Goal: Navigation & Orientation: Find specific page/section

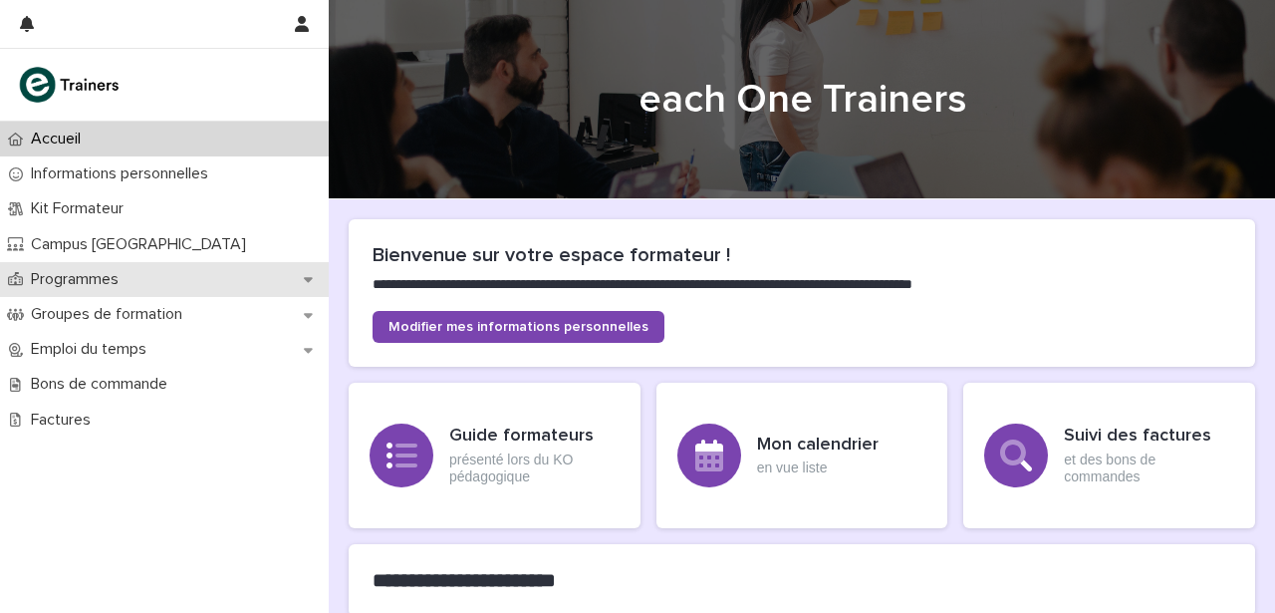
click at [107, 272] on p "Programmes" at bounding box center [79, 279] width 112 height 19
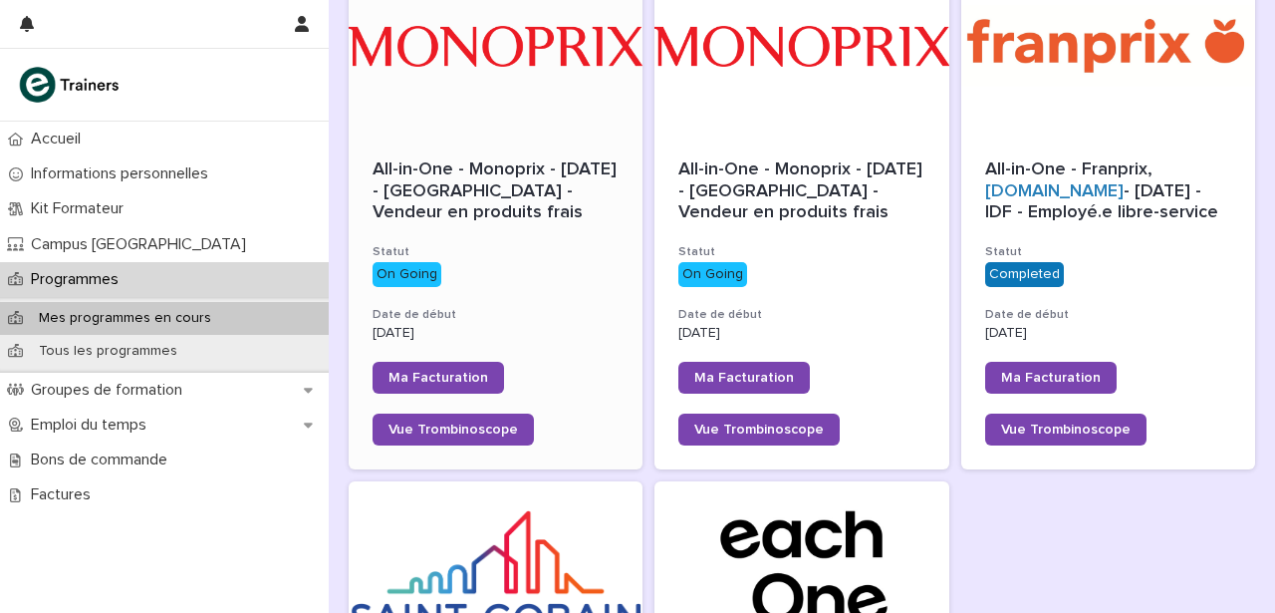
scroll to position [345, 0]
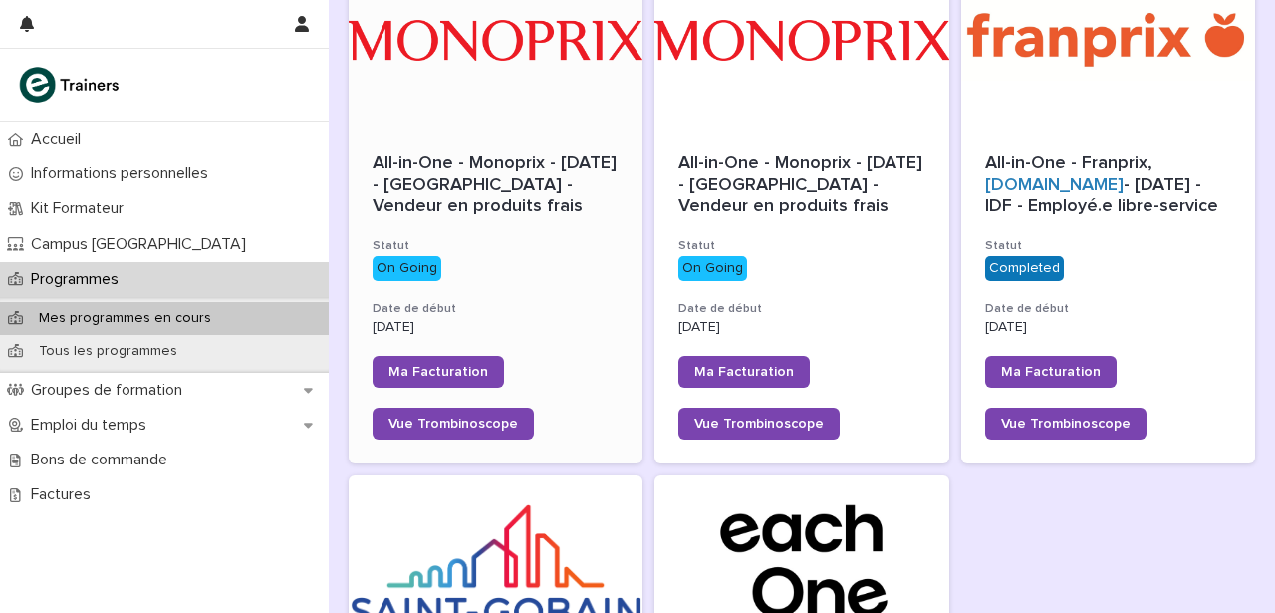
click at [566, 256] on p "On Going" at bounding box center [496, 268] width 246 height 25
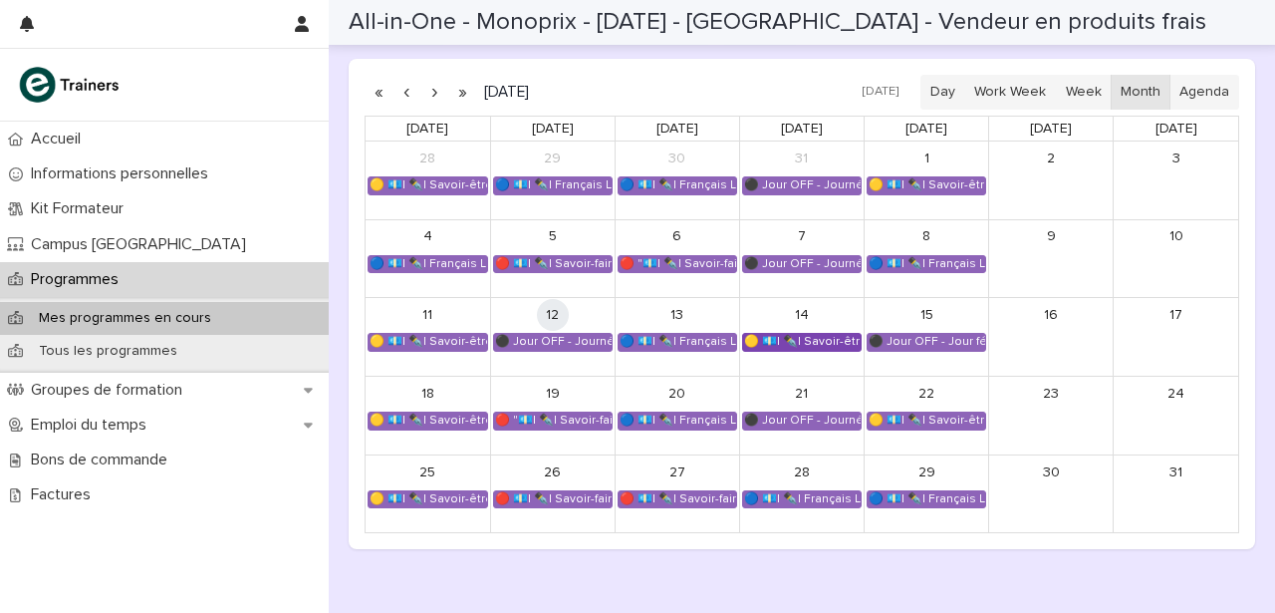
scroll to position [1418, 0]
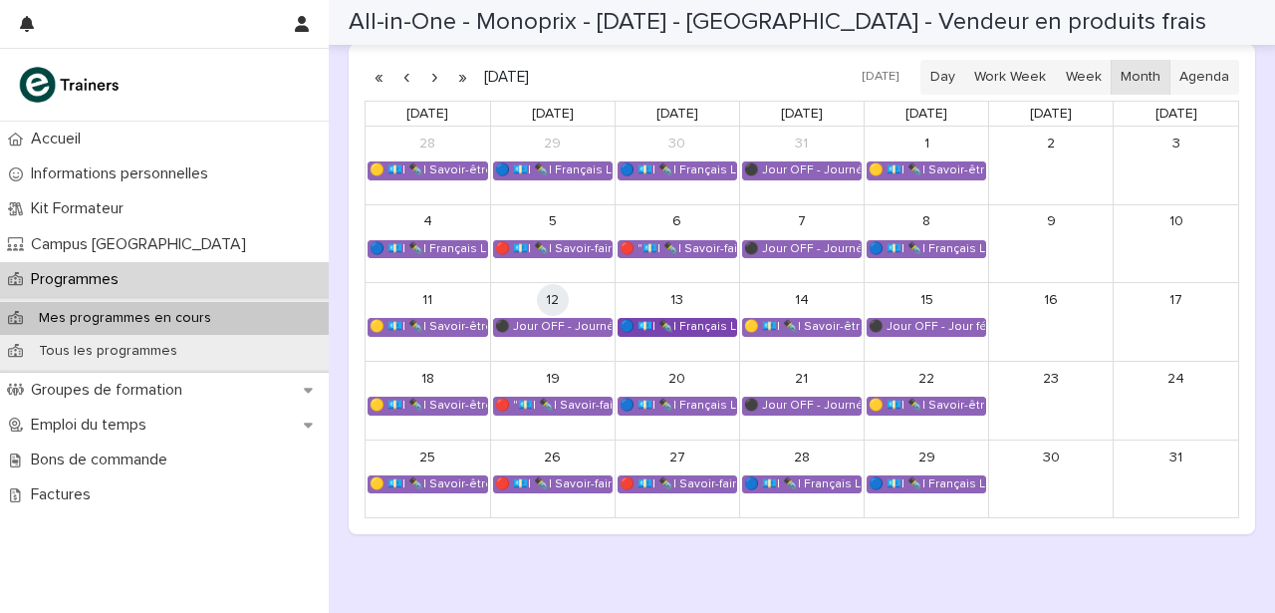
click at [685, 327] on div "🔵 💶| ✒️| Français Langue Professionnel - Valoriser les produits frais et leur o…" at bounding box center [678, 327] width 118 height 16
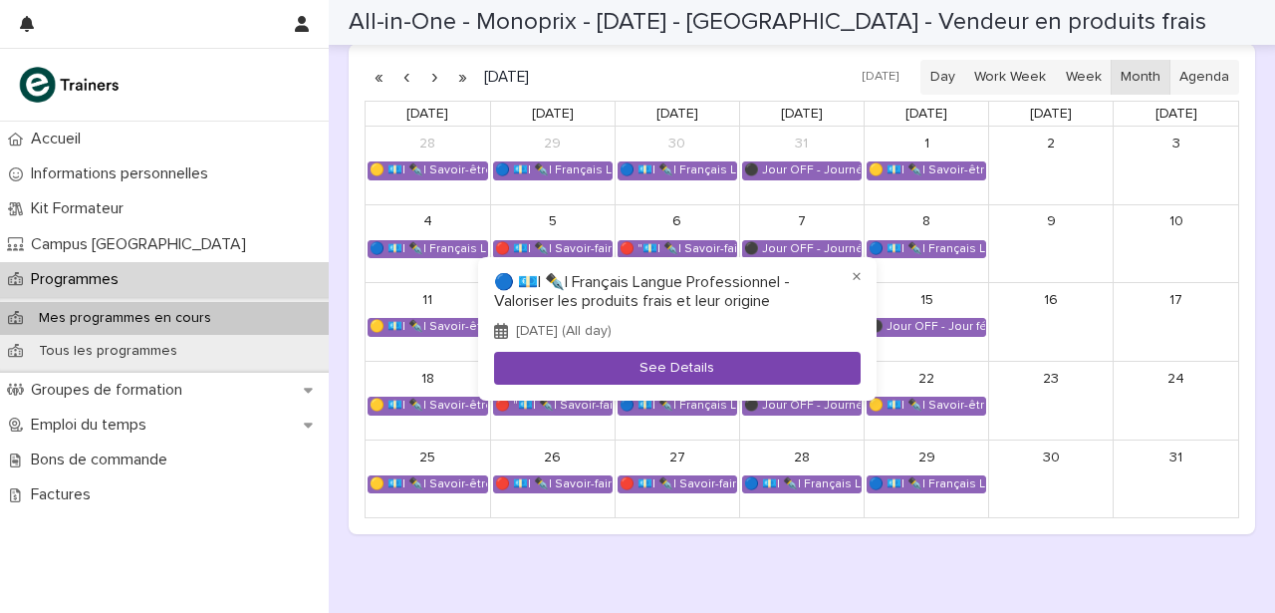
click at [684, 366] on button "See Details" at bounding box center [677, 368] width 367 height 33
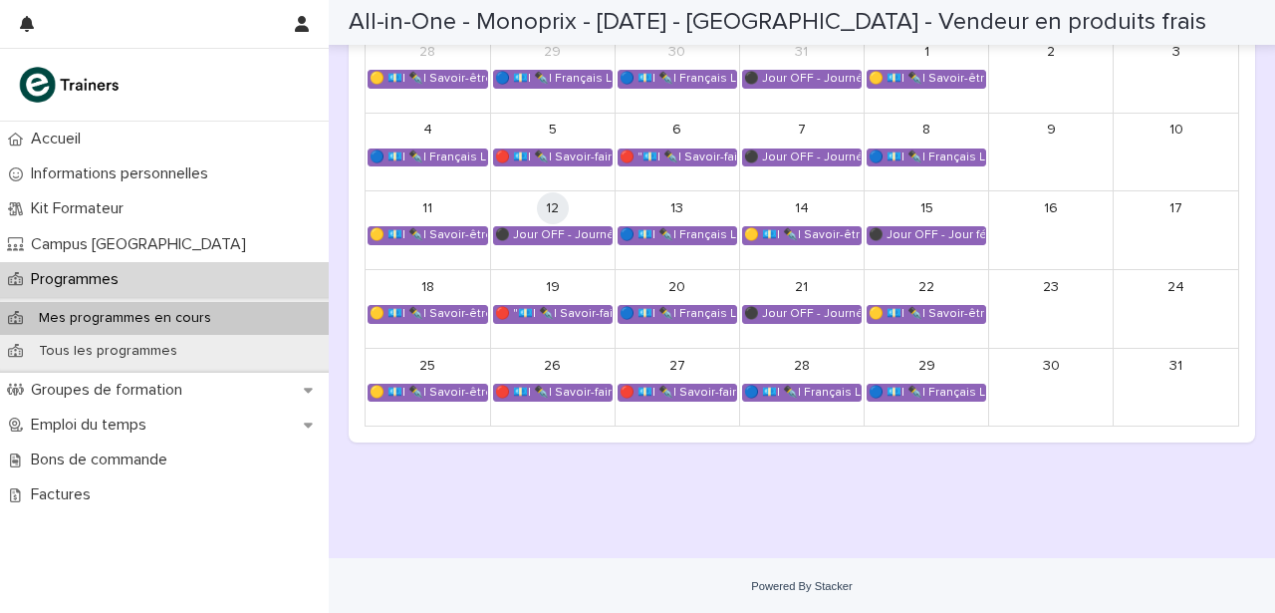
scroll to position [1513, 0]
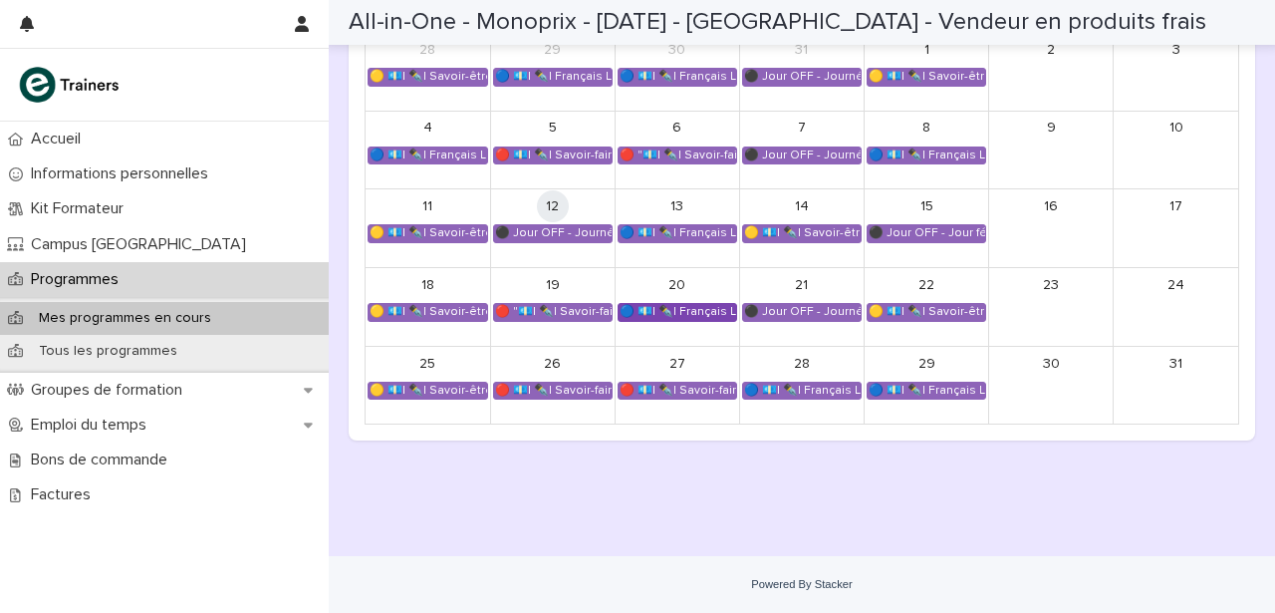
click at [690, 313] on div "🔵 💶| ✒️| Français Langue Professionnel - Conseiller et vendre des produits frais" at bounding box center [678, 312] width 118 height 16
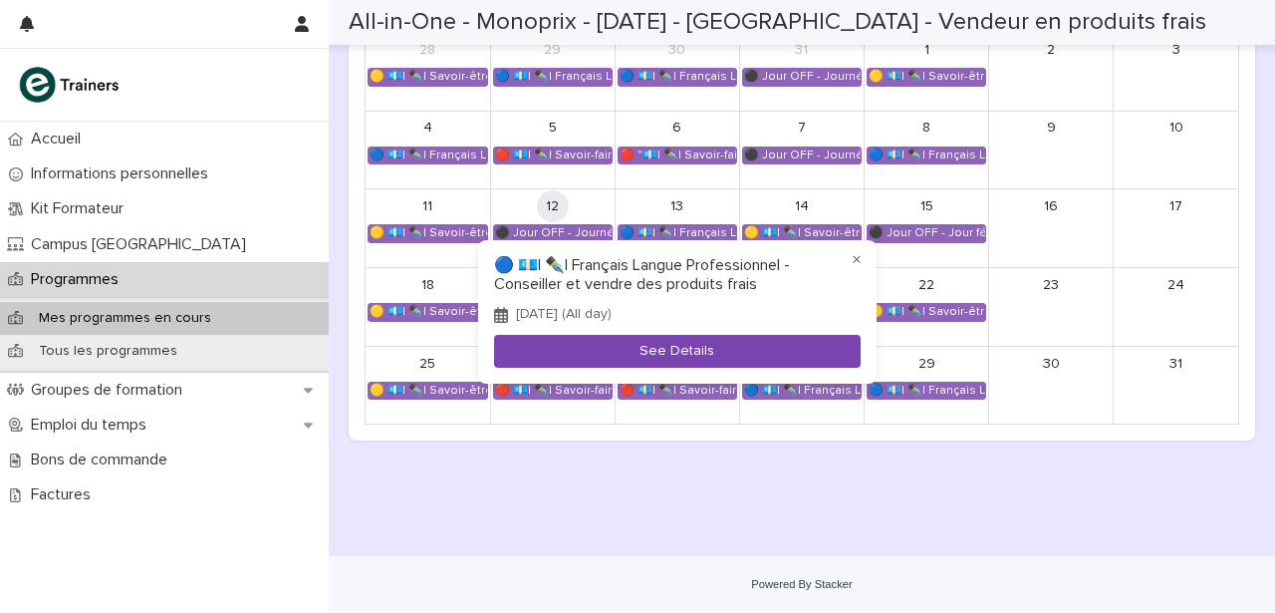
click at [681, 351] on button "See Details" at bounding box center [677, 351] width 367 height 33
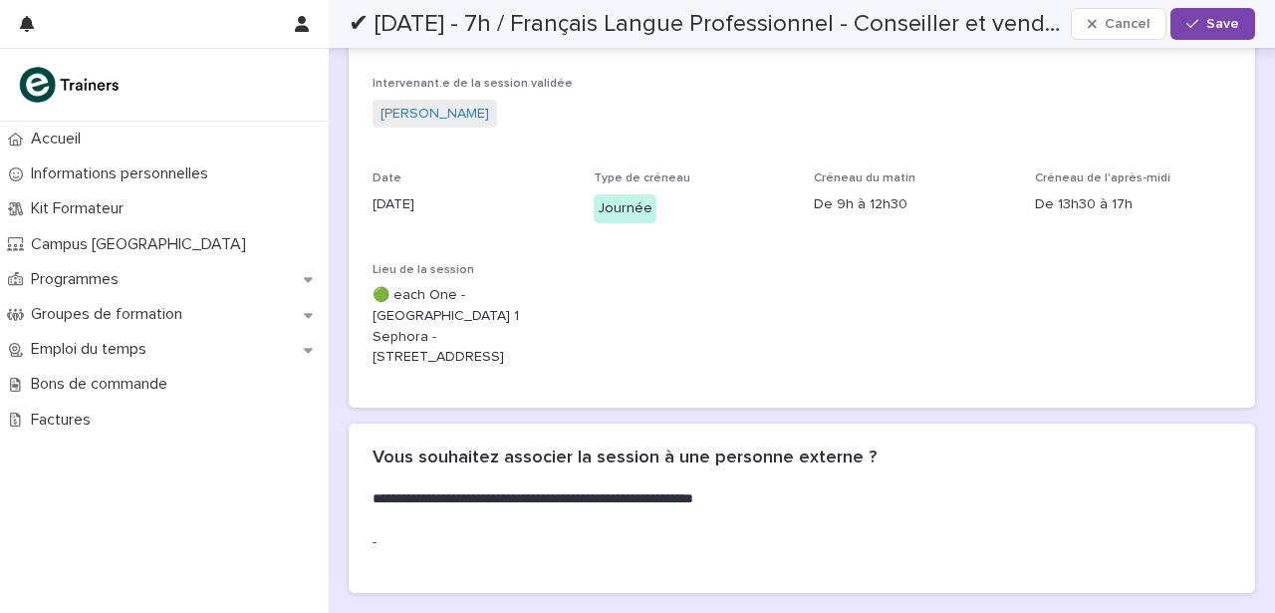
scroll to position [185, 0]
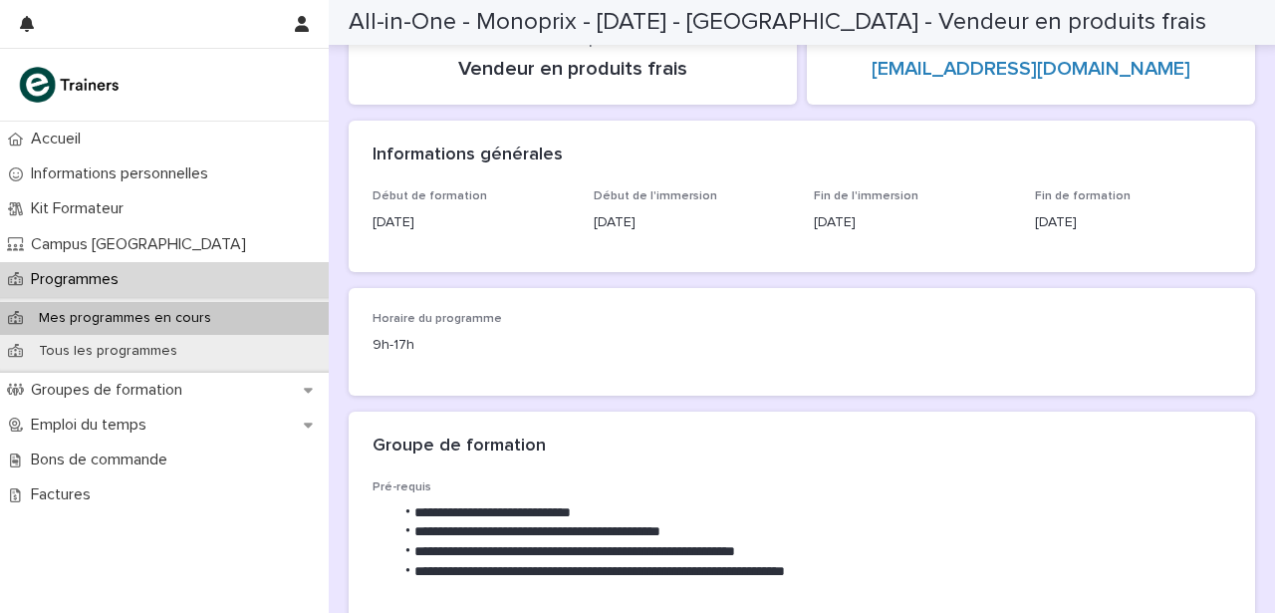
scroll to position [185, 0]
click at [102, 315] on p "Mes programmes en cours" at bounding box center [125, 318] width 204 height 17
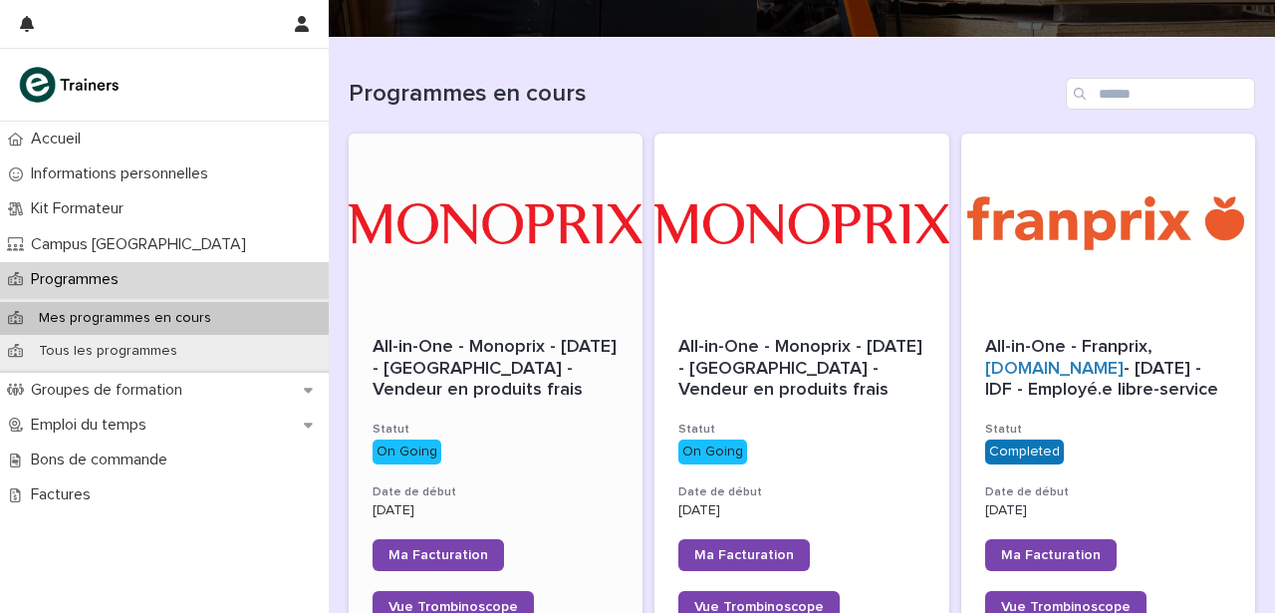
scroll to position [166, 0]
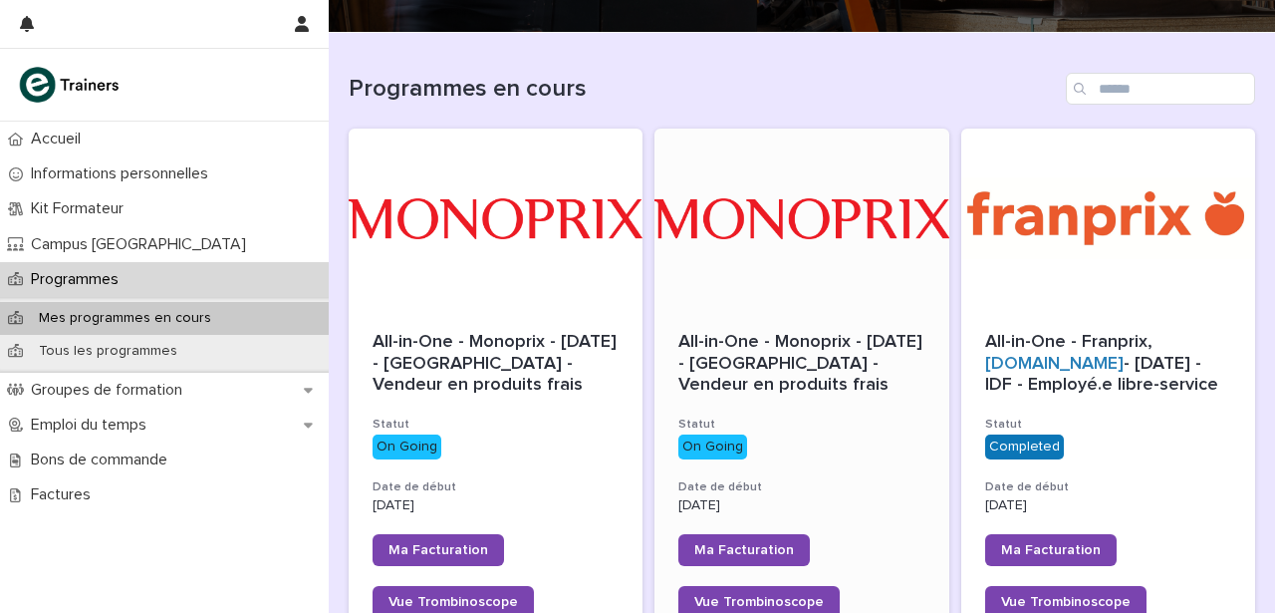
click at [822, 421] on h3 "Statut" at bounding box center [801, 424] width 246 height 16
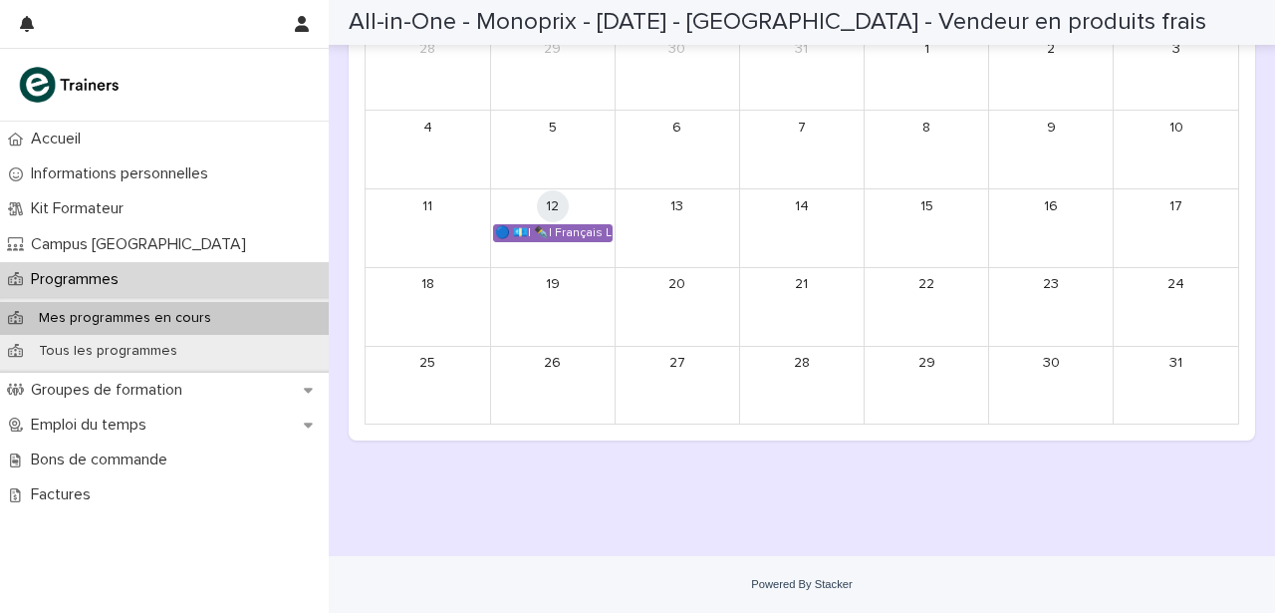
scroll to position [1583, 0]
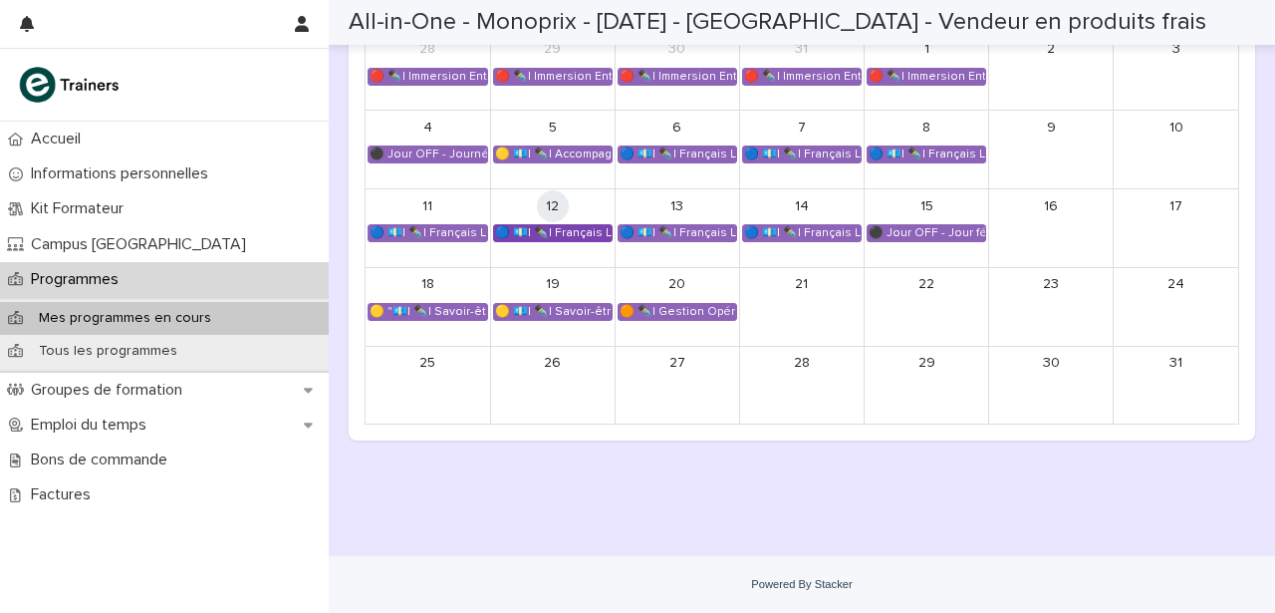
click at [582, 229] on div "🔵 💶| ✒️| Français Langue Professionnel - Conseiller et vendre des produits frais" at bounding box center [553, 233] width 118 height 16
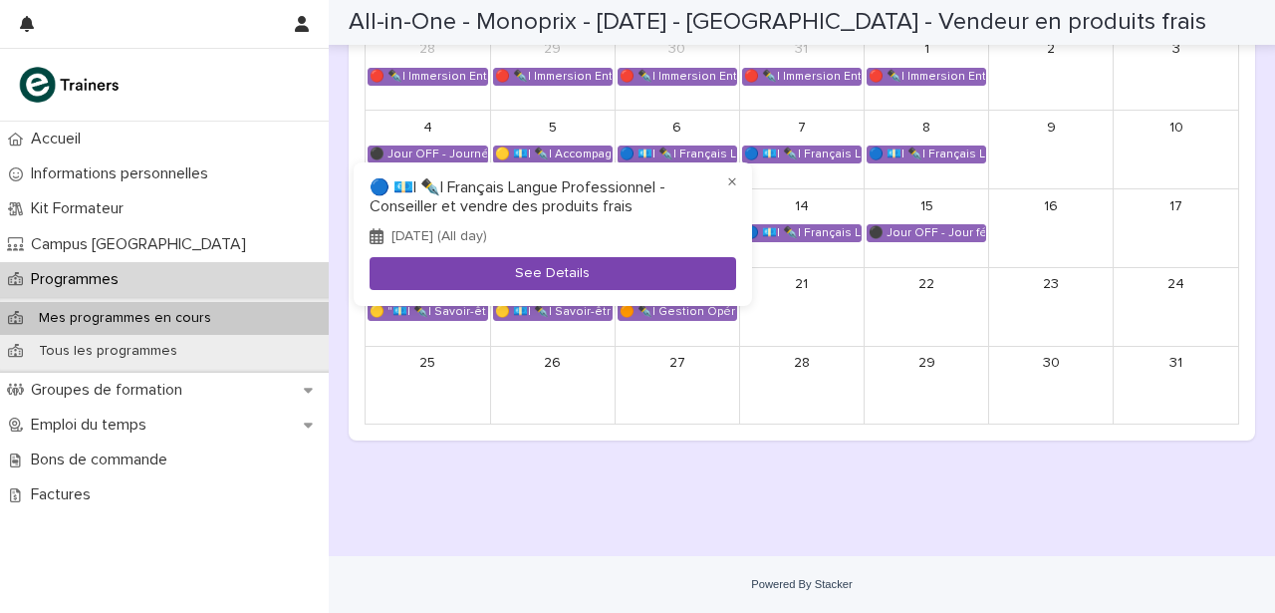
click at [559, 269] on button "See Details" at bounding box center [553, 273] width 367 height 33
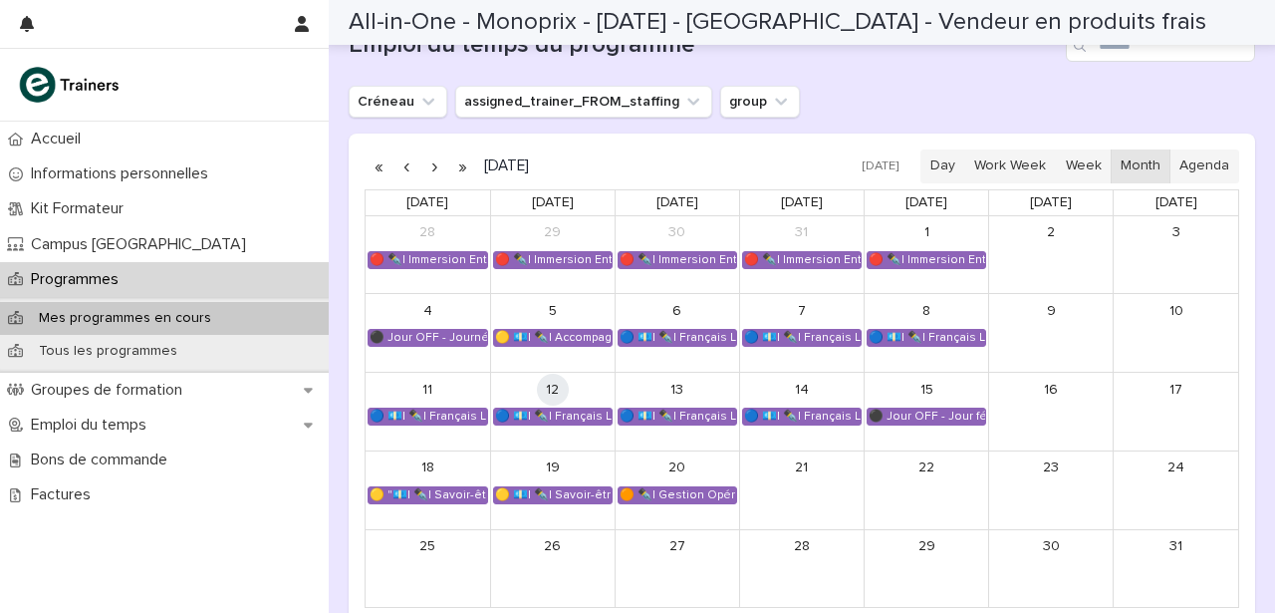
scroll to position [1408, 0]
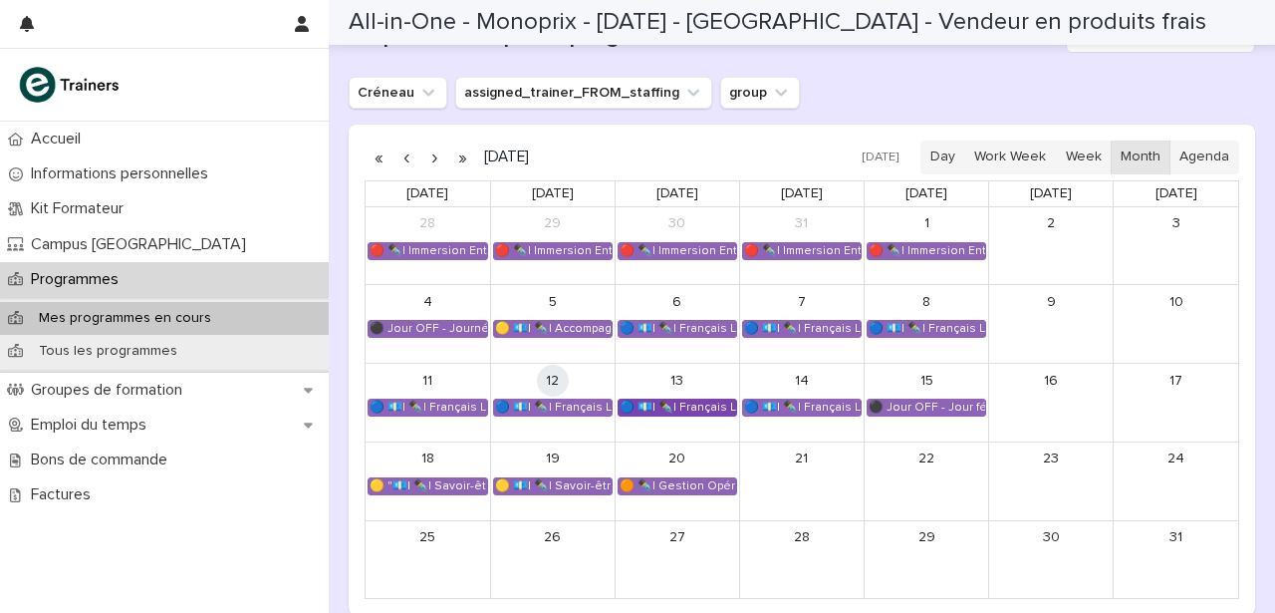
click at [703, 407] on div "🔵 💶| ✒️| Français Langue Professionnel - Les compétences clés du métier de vend…" at bounding box center [678, 407] width 118 height 16
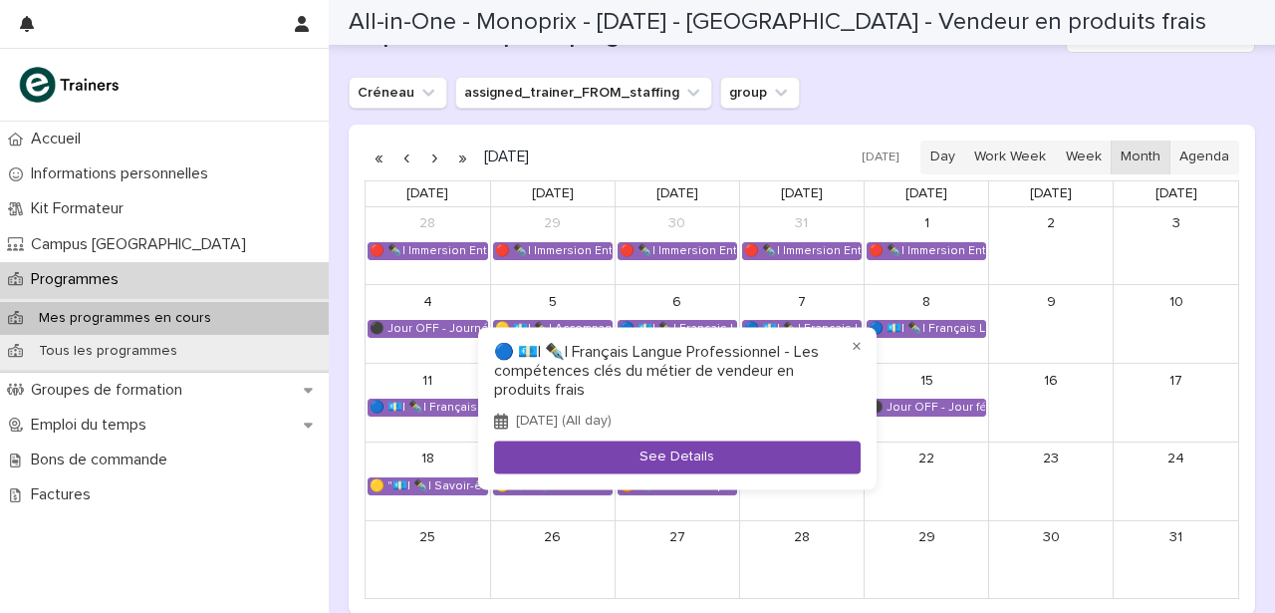
click at [688, 456] on button "See Details" at bounding box center [677, 457] width 367 height 33
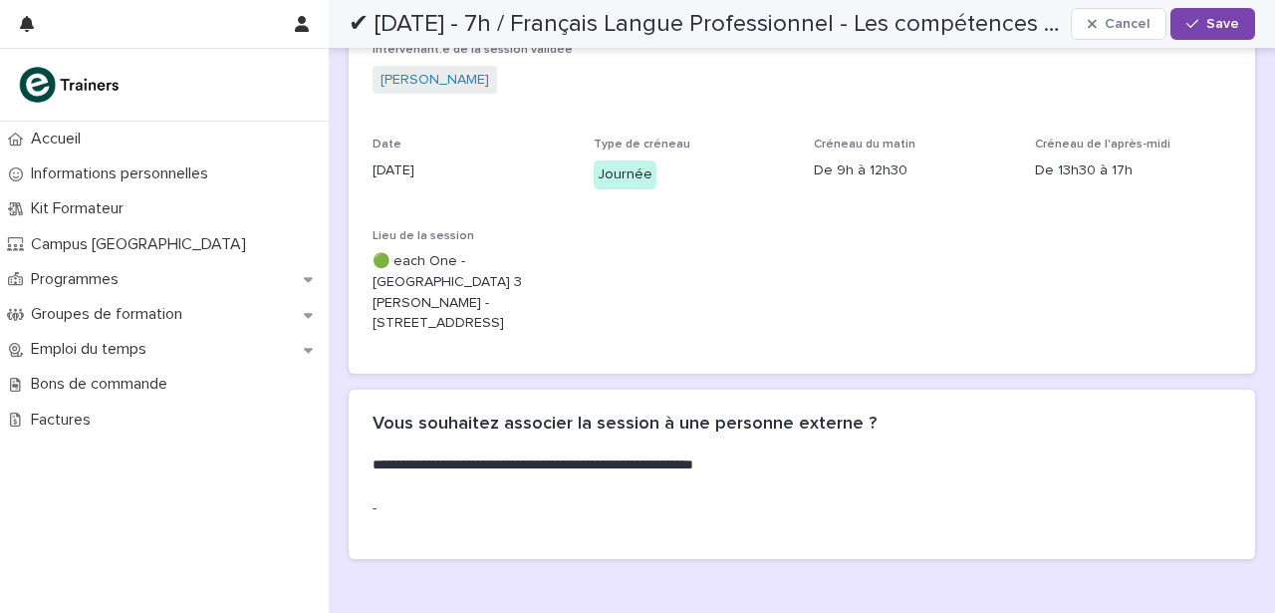
scroll to position [305, 0]
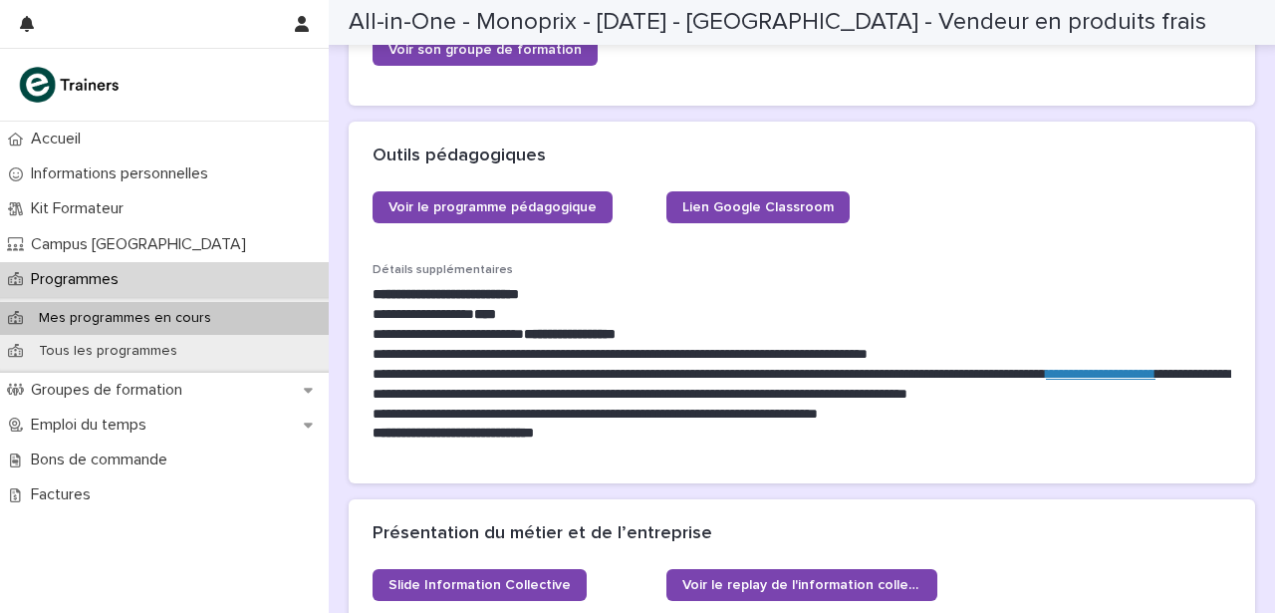
scroll to position [729, 0]
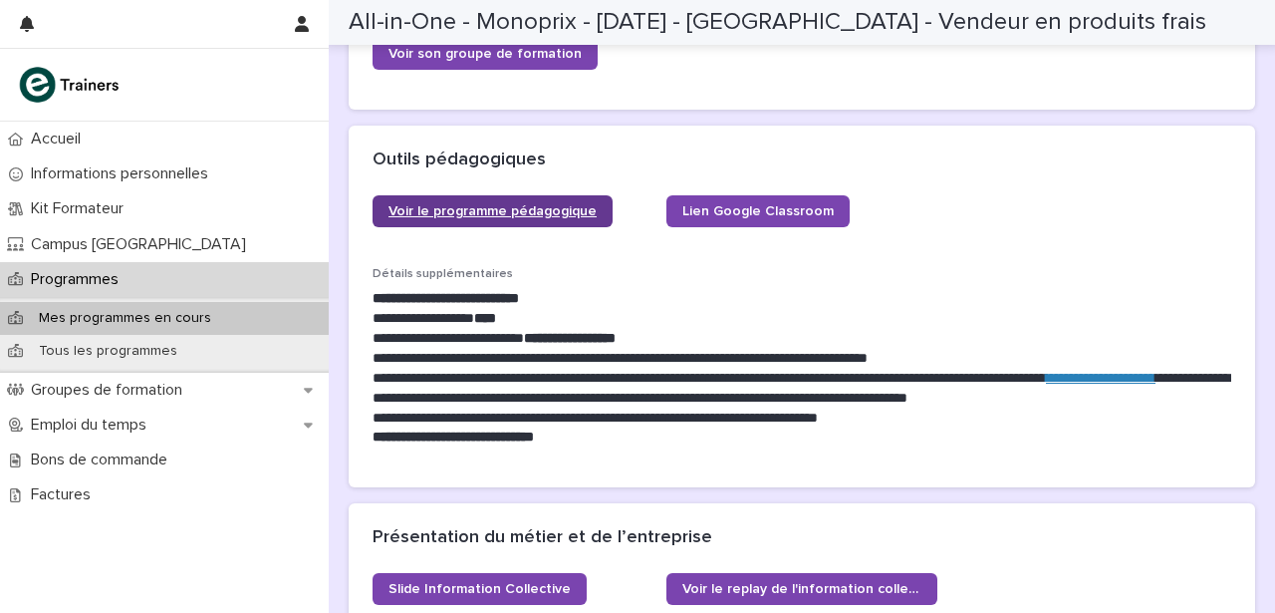
click at [553, 205] on span "Voir le programme pédagogique" at bounding box center [492, 211] width 208 height 14
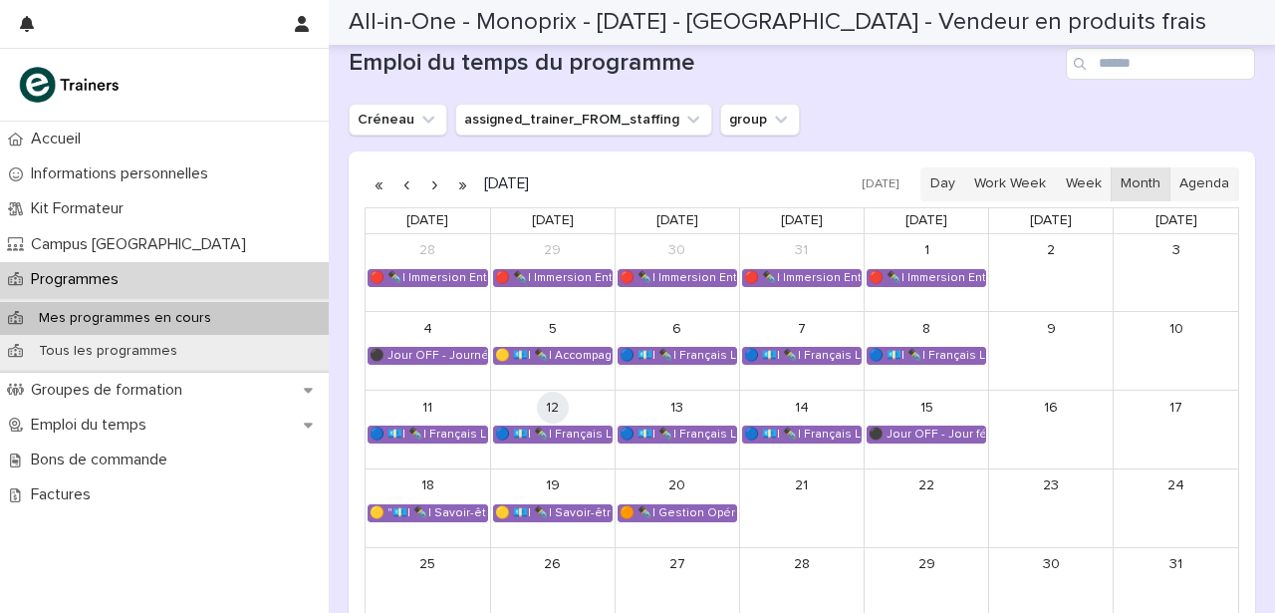
scroll to position [1395, 0]
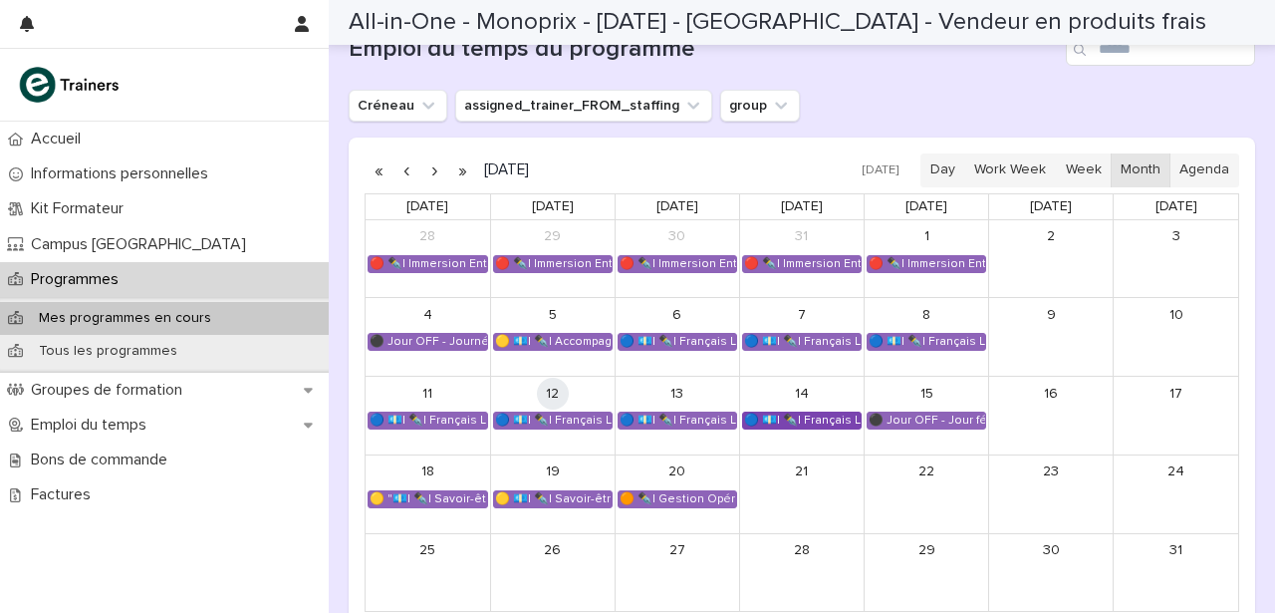
click at [812, 418] on div "🔵 💶| ✒️| Français Langue Professionnel - Valoriser les produits frais et leur o…" at bounding box center [802, 420] width 118 height 16
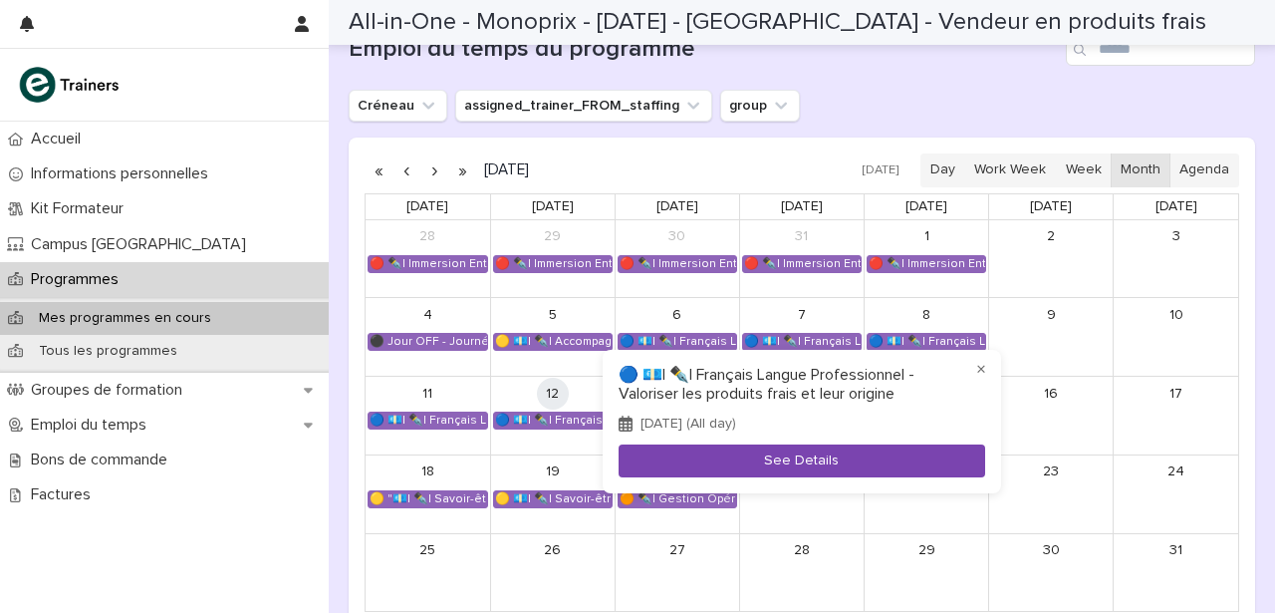
click at [798, 457] on button "See Details" at bounding box center [802, 460] width 367 height 33
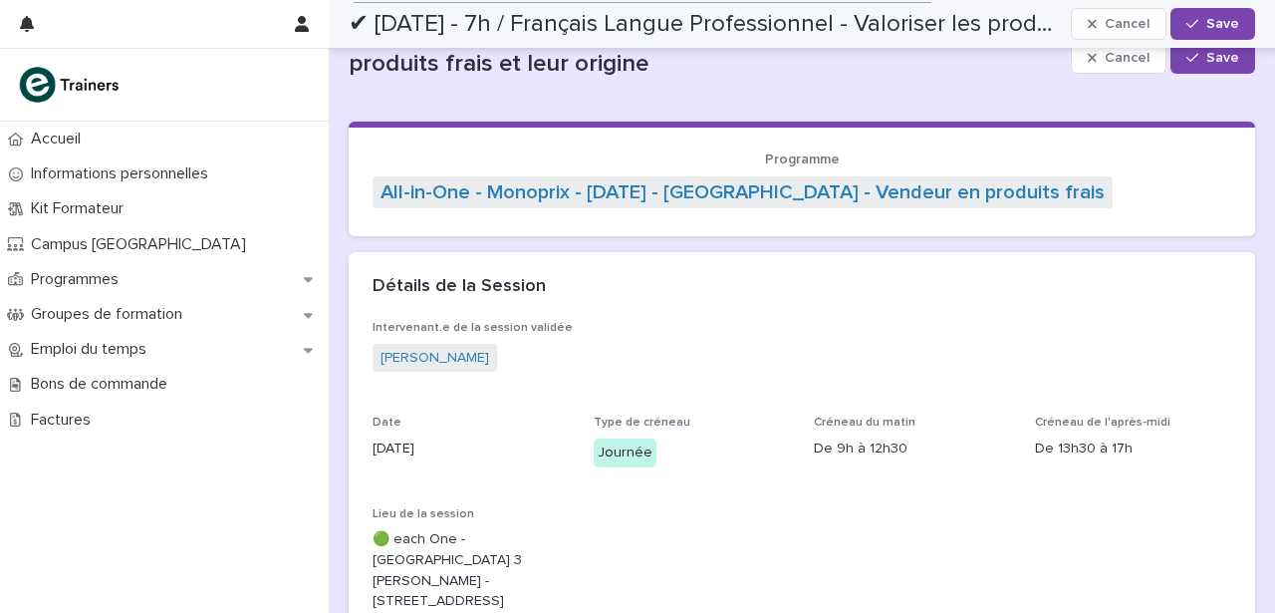
scroll to position [21, 0]
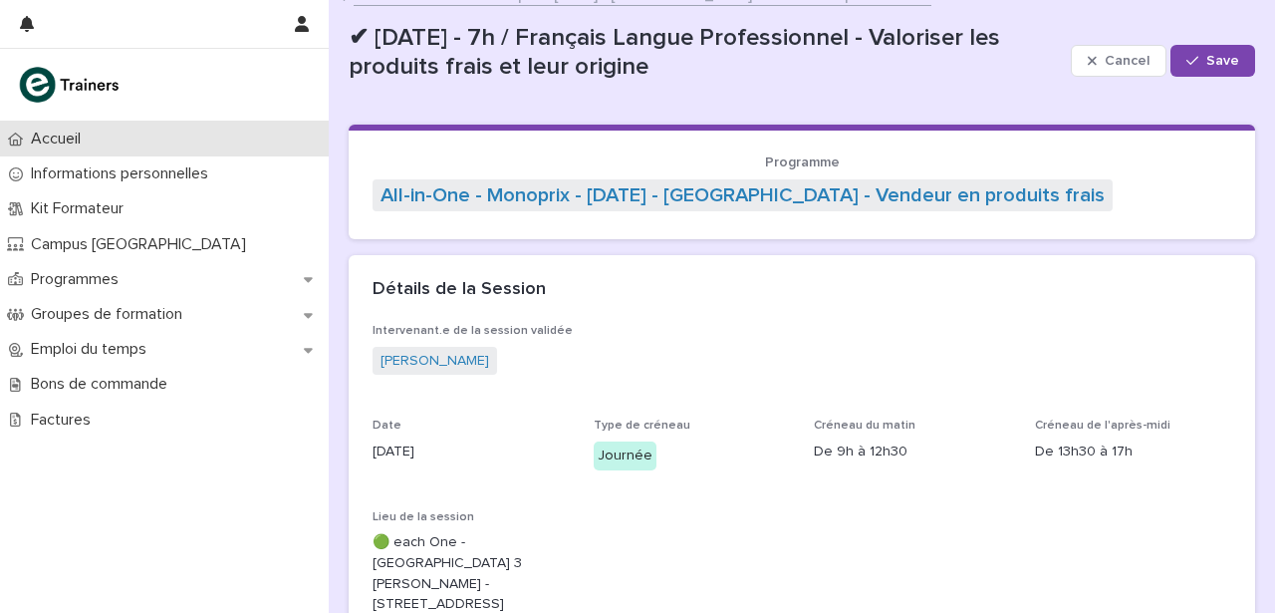
click at [56, 139] on p "Accueil" at bounding box center [60, 138] width 74 height 19
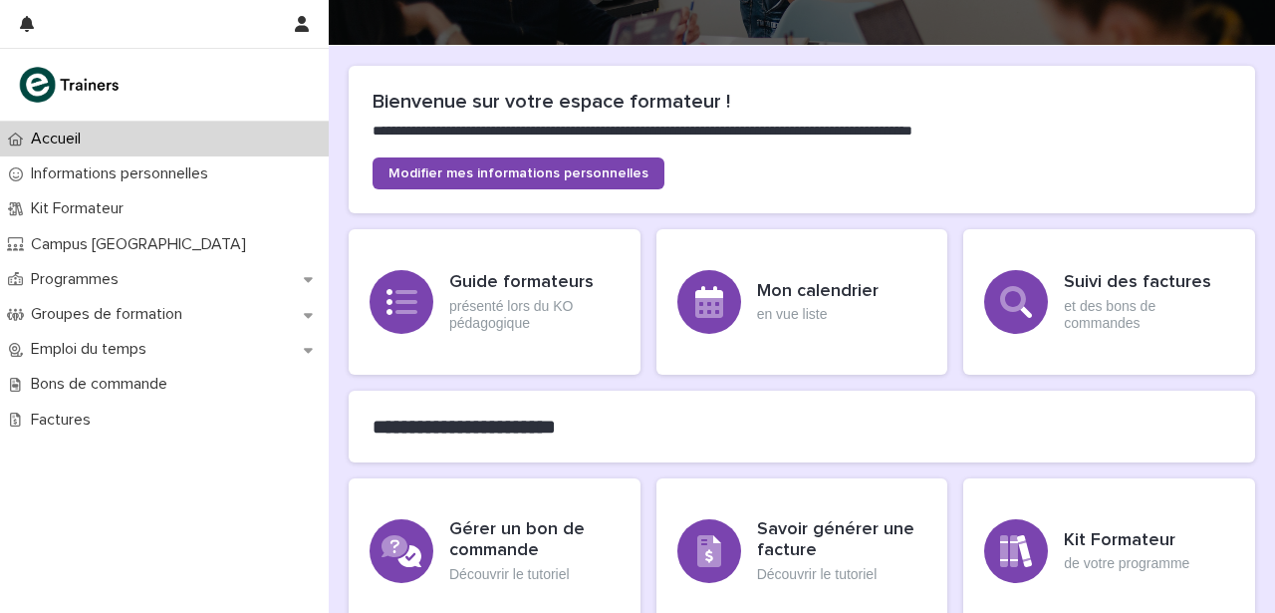
scroll to position [157, 0]
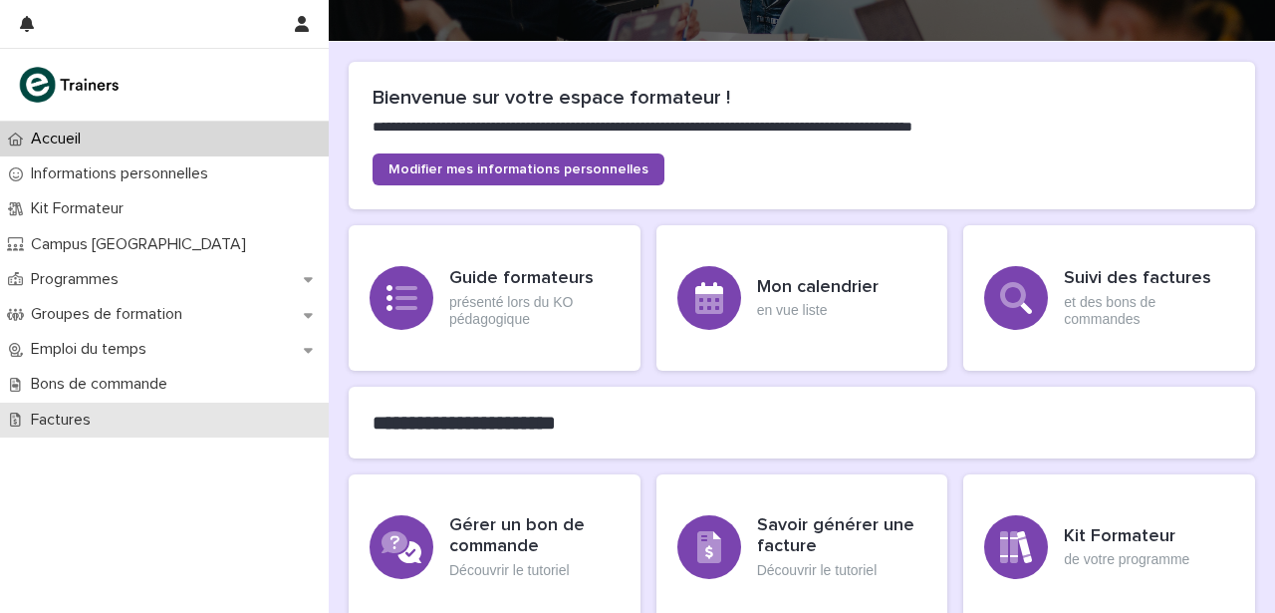
click at [68, 415] on p "Factures" at bounding box center [65, 419] width 84 height 19
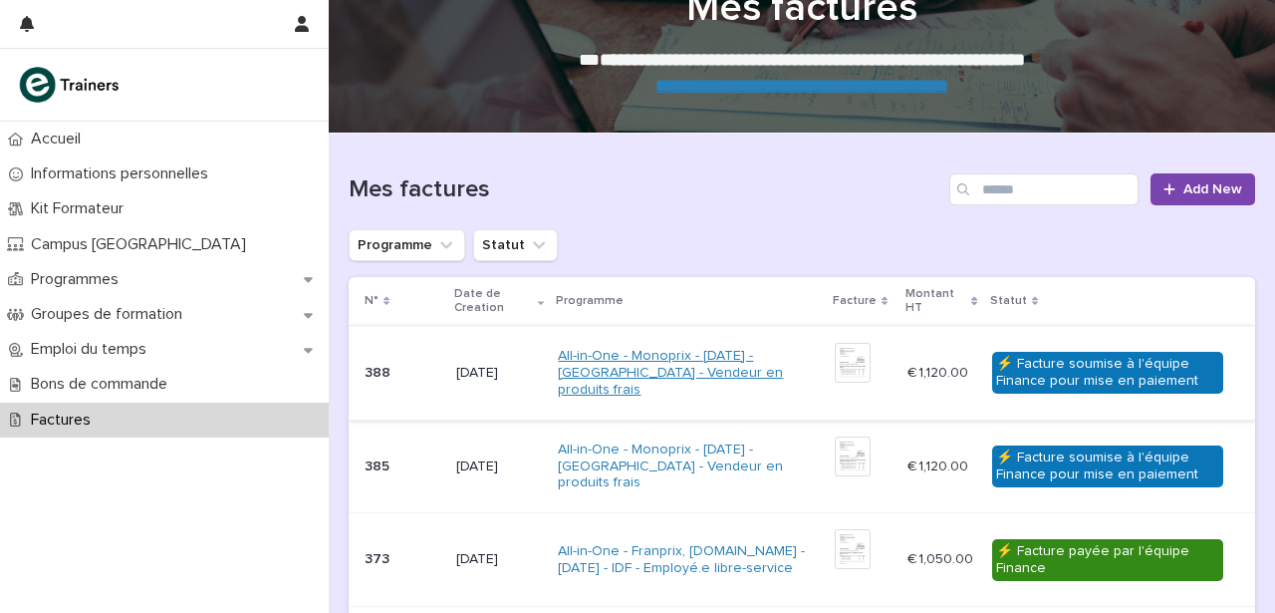
scroll to position [81, 0]
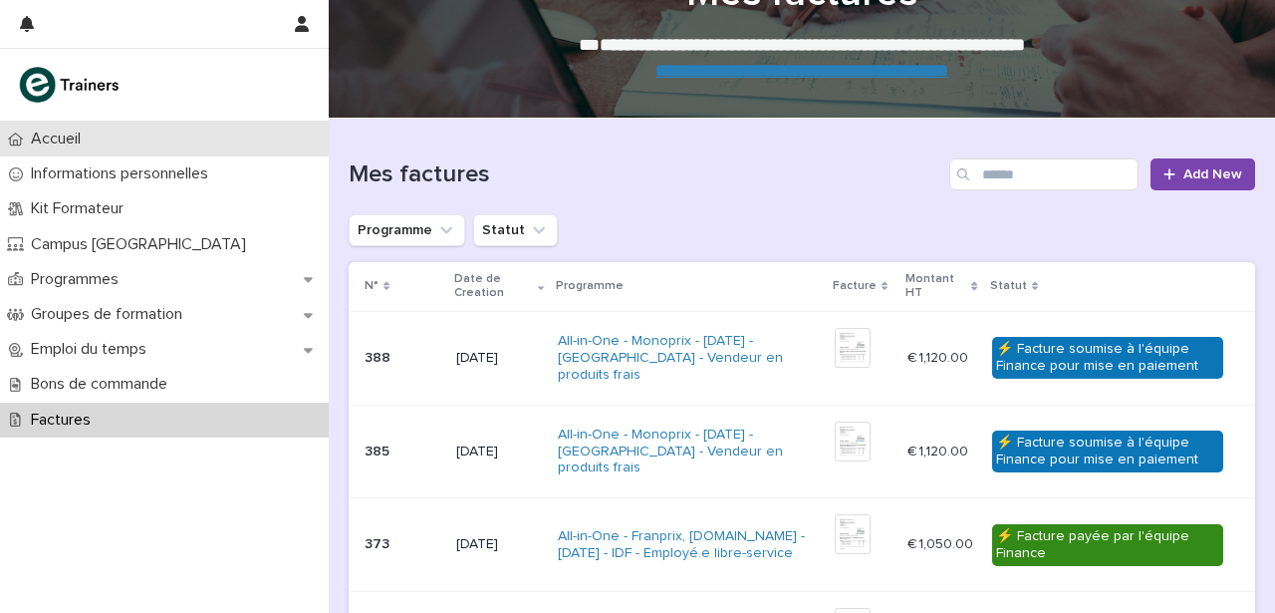
click at [60, 137] on p "Accueil" at bounding box center [60, 138] width 74 height 19
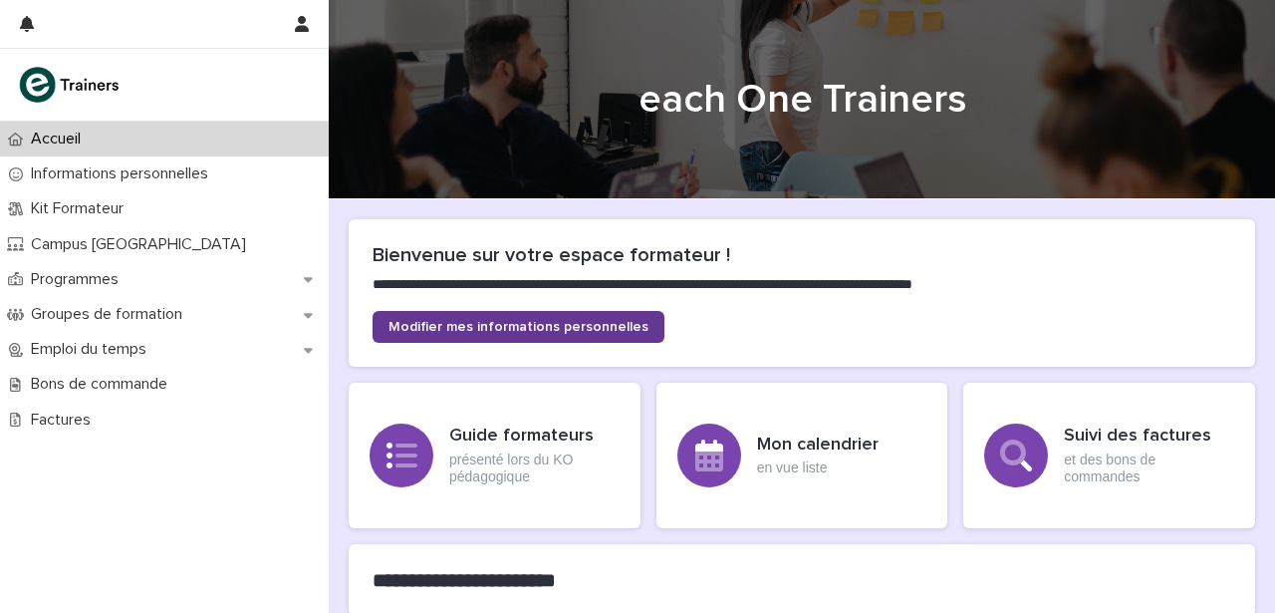
click at [526, 320] on span "Modifier mes informations personnelles" at bounding box center [518, 327] width 260 height 14
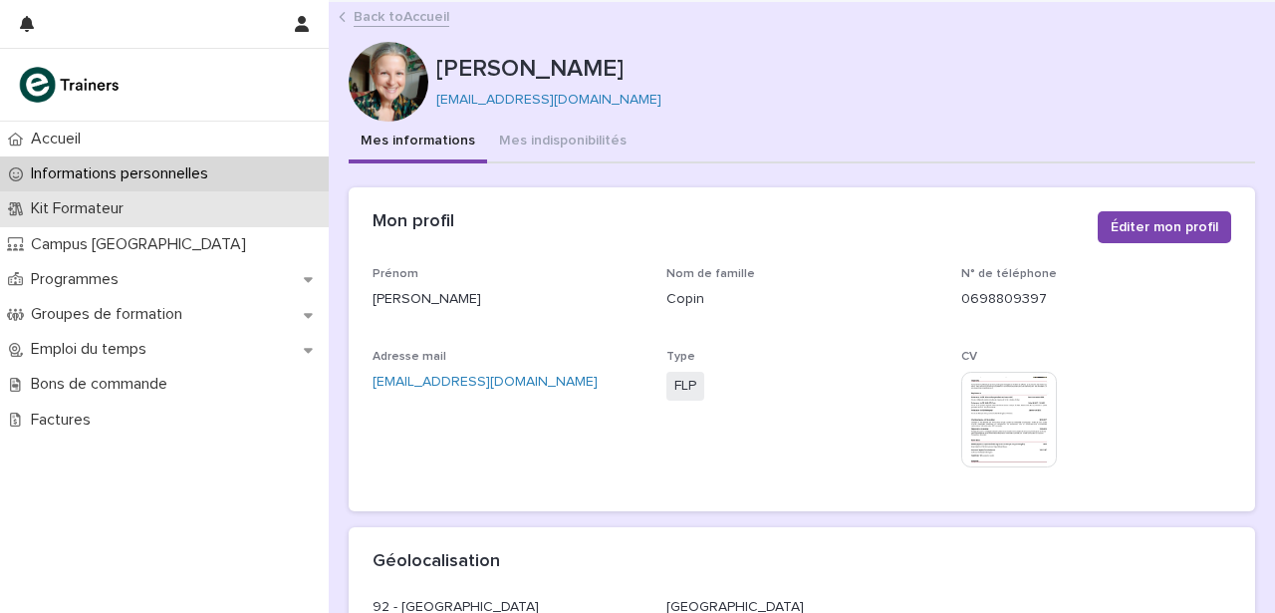
click at [212, 202] on div "Kit Formateur" at bounding box center [164, 208] width 329 height 35
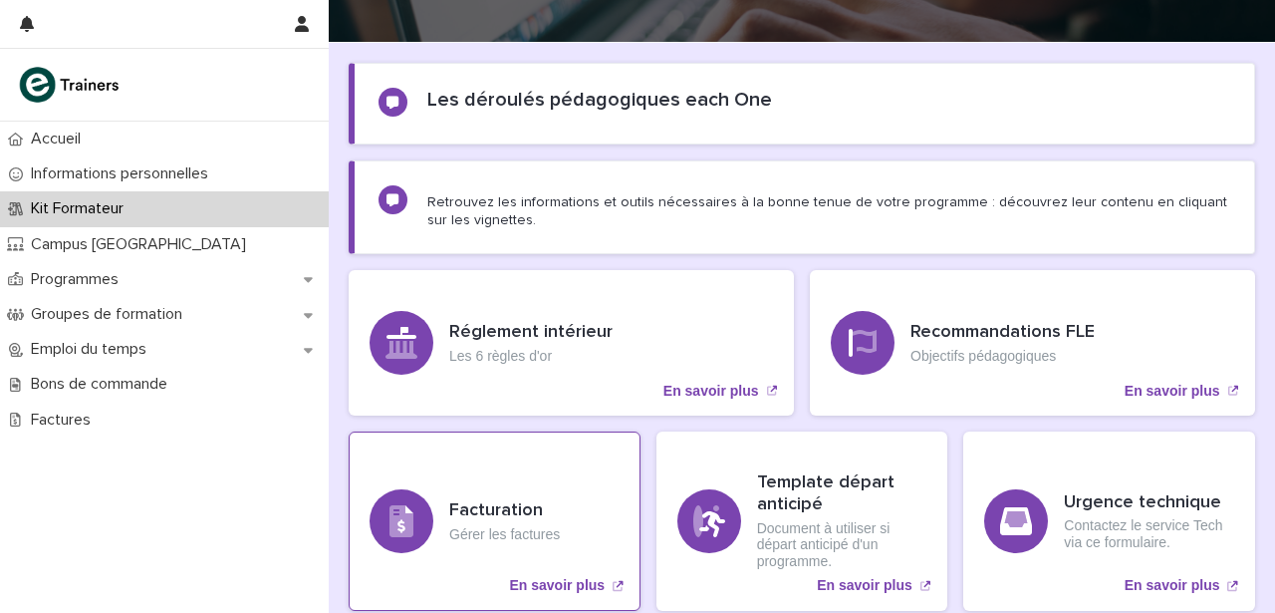
scroll to position [143, 0]
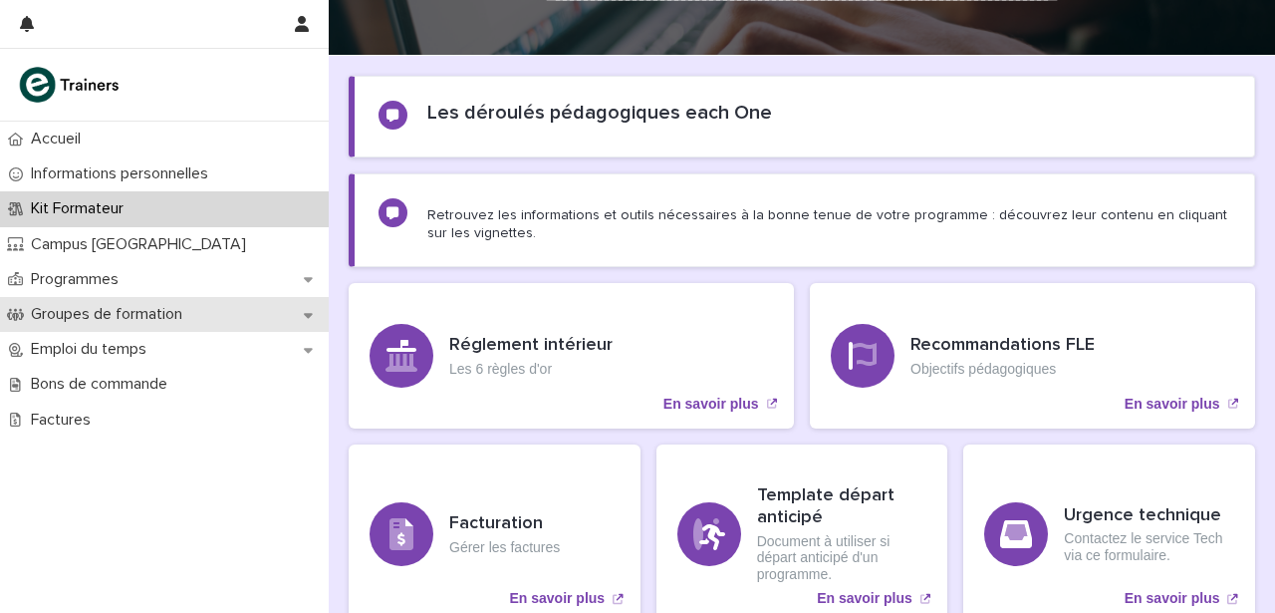
click at [164, 314] on p "Groupes de formation" at bounding box center [110, 314] width 175 height 19
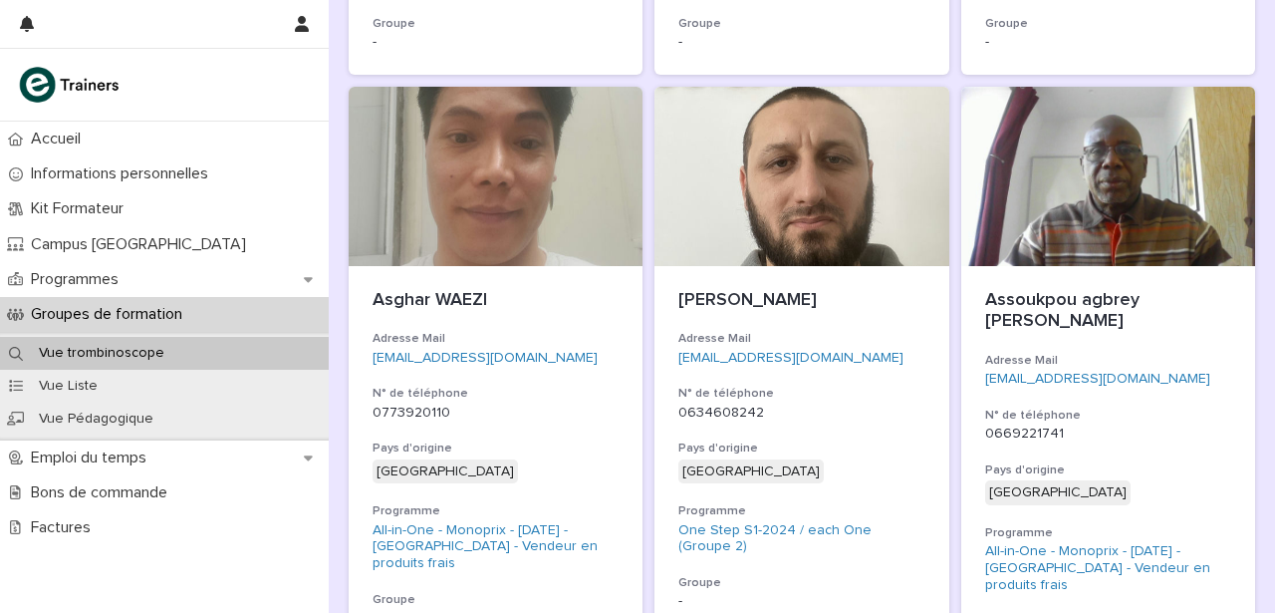
scroll to position [2563, 0]
